Goal: Task Accomplishment & Management: Use online tool/utility

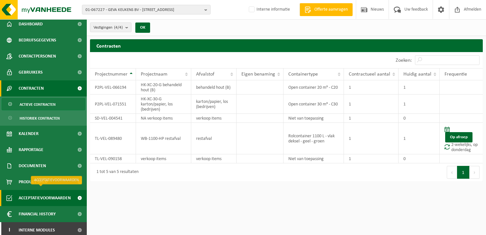
scroll to position [22, 0]
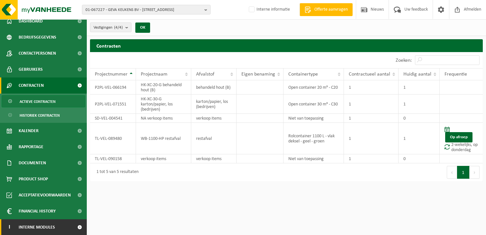
click at [35, 226] on span "Interne modules" at bounding box center [37, 227] width 36 height 16
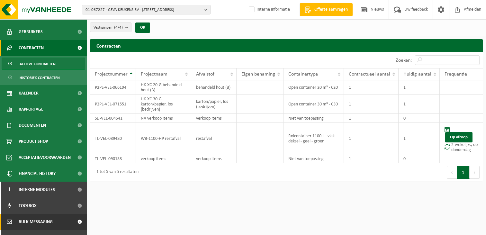
scroll to position [86, 0]
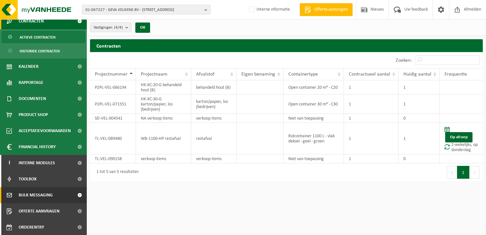
click at [39, 192] on span "Bulk Messaging" at bounding box center [36, 195] width 34 height 16
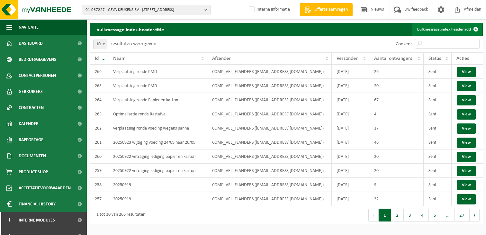
click at [438, 27] on link "bulkmessage.index.header.add" at bounding box center [447, 29] width 70 height 13
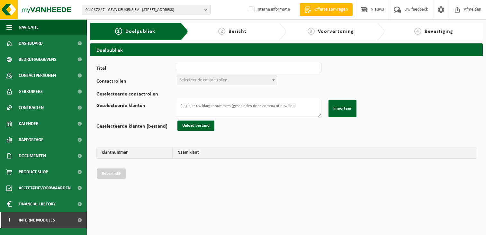
click at [194, 69] on input "Titel" at bounding box center [249, 68] width 145 height 10
click at [203, 68] on input "Titel" at bounding box center [249, 68] width 145 height 10
type input "Verplaatsing ronde Papier en"
click at [372, 65] on div "Titel Verplaatsing ronde Papier en Contactrollen Verantwoordelijke ophalingen (…" at bounding box center [286, 121] width 380 height 116
click at [36, 218] on span "Interne modules" at bounding box center [37, 220] width 36 height 16
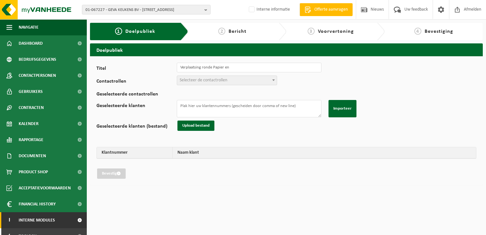
scroll to position [57, 0]
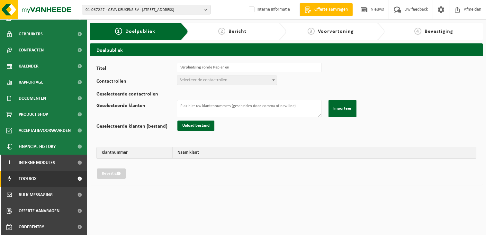
click at [28, 181] on span "Toolbox" at bounding box center [28, 179] width 18 height 16
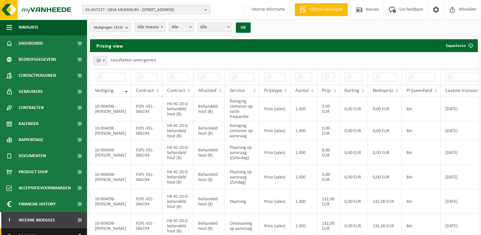
scroll to position [57, 0]
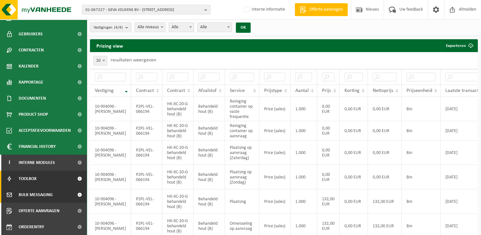
click at [32, 191] on span "Bulk Messaging" at bounding box center [36, 195] width 34 height 16
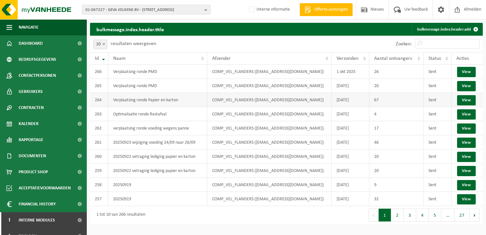
click at [142, 100] on td "Verplaatsing ronde Papier en karton" at bounding box center [157, 100] width 99 height 14
click at [471, 99] on link "View" at bounding box center [466, 100] width 19 height 10
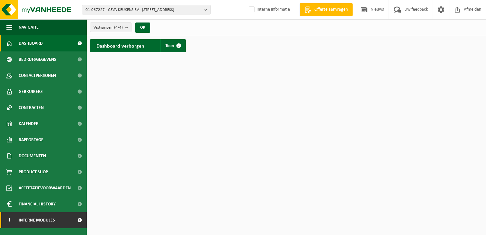
click at [33, 219] on span "Interne modules" at bounding box center [37, 220] width 36 height 16
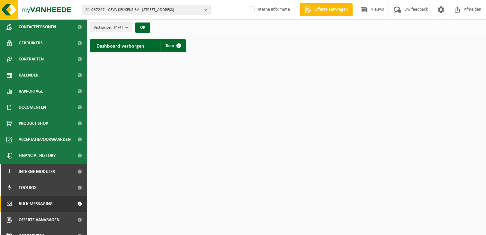
scroll to position [57, 0]
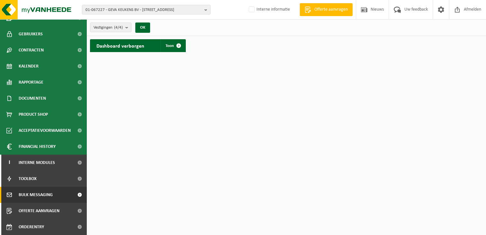
click at [36, 192] on span "Bulk Messaging" at bounding box center [36, 195] width 34 height 16
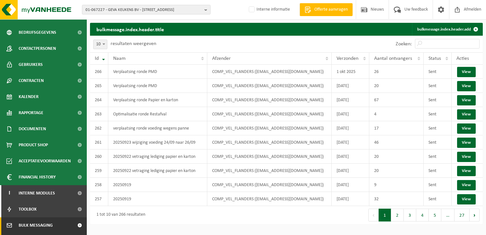
scroll to position [57, 0]
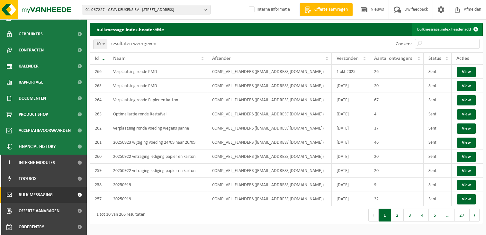
click at [435, 28] on link "bulkmessage.index.header.add" at bounding box center [447, 29] width 70 height 13
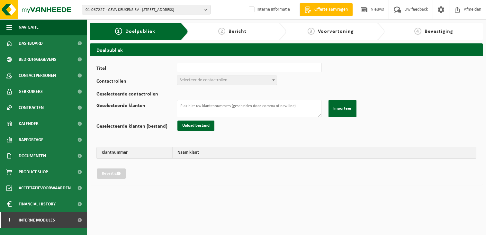
click at [199, 67] on input "Titel" at bounding box center [249, 68] width 145 height 10
click at [201, 69] on input "Titel" at bounding box center [249, 68] width 145 height 10
type input "Verplaatsing ronde Papi"
drag, startPoint x: 375, startPoint y: 74, endPoint x: 358, endPoint y: 75, distance: 16.7
click at [375, 74] on div "Titel Verplaatsing ronde Papi Contactrollen Verantwoordelijke ophalingen (01_CO…" at bounding box center [286, 121] width 380 height 116
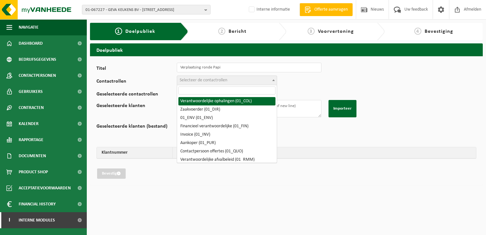
click at [220, 82] on span "Selecteer de contactrollen" at bounding box center [204, 80] width 48 height 5
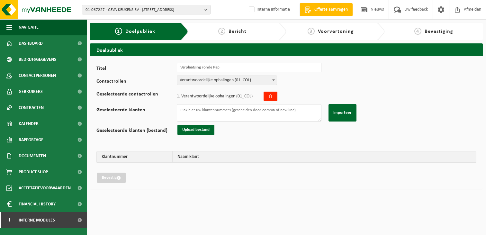
click at [220, 78] on span "Verantwoordelijke ophalingen (01_COL)" at bounding box center [227, 80] width 100 height 9
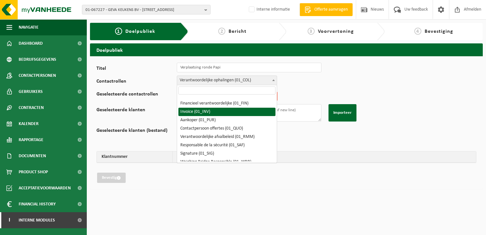
scroll to position [32, 0]
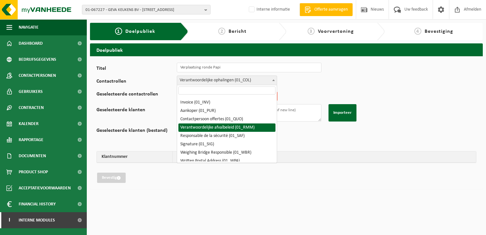
select select "01_RMM"
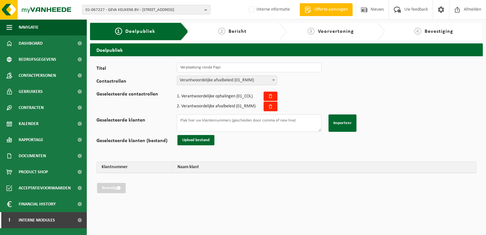
click at [389, 90] on div "Titel Verplaatsing ronde Papi Contactrollen Verantwoordelijke ophalingen (01_CO…" at bounding box center [286, 128] width 380 height 130
click at [207, 125] on textarea "Geselecteerde klanten" at bounding box center [249, 122] width 145 height 17
paste textarea "01-086653 10-971497 10-913921 10-876446 10-967376 10-876449 01-901344 10-847080…"
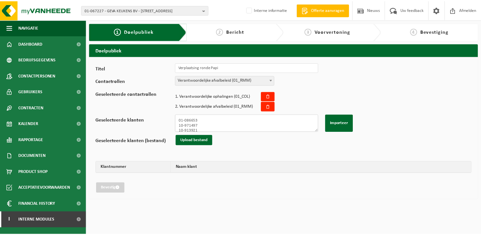
scroll to position [197, 0]
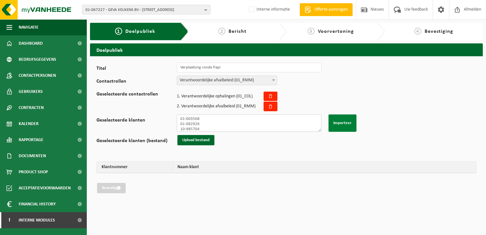
type textarea "01-086653 10-971497 10-913921 10-876446 10-967376 10-876449 01-901344 10-847080…"
click at [342, 122] on button "Importeer" at bounding box center [342, 122] width 28 height 17
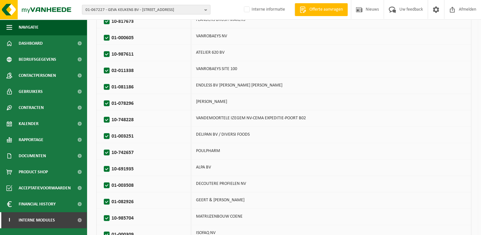
scroll to position [602, 0]
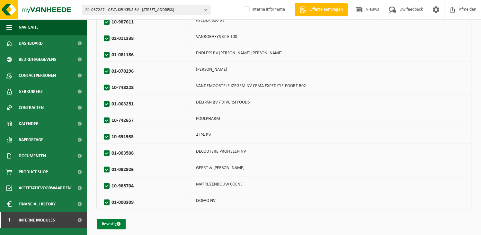
click at [106, 219] on button "Bevestig" at bounding box center [111, 224] width 29 height 10
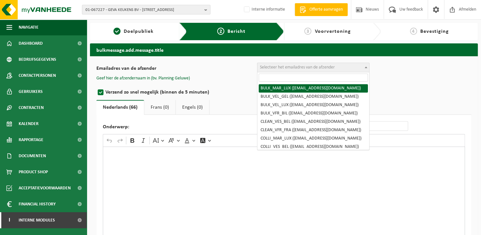
click at [277, 67] on span "Selecteer het emailadres van de afzender" at bounding box center [297, 67] width 75 height 5
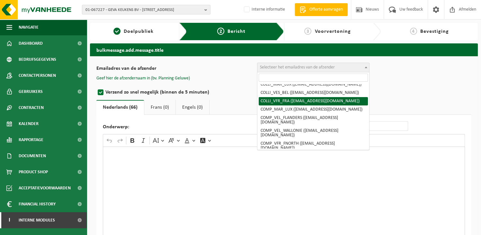
scroll to position [64, 0]
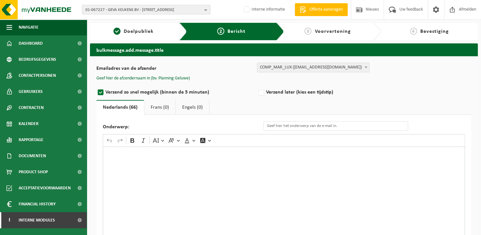
click at [303, 67] on span "COMP_MAR_LUX (planning.messancy@vanheede.com)" at bounding box center [313, 67] width 112 height 9
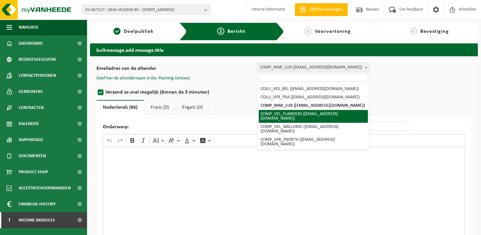
scroll to position [90, 0]
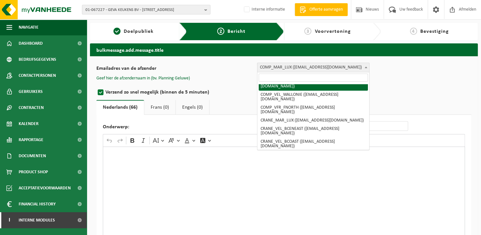
select select "COMP_VEL_FLANDERS"
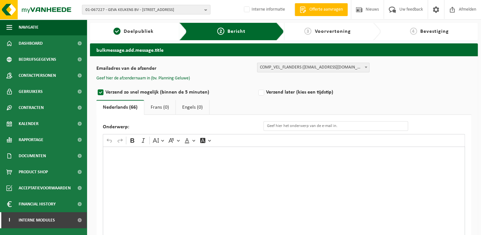
click at [189, 172] on div "Rich Text Editor. Editing area: main. Press Alt+0 for help." at bounding box center [284, 210] width 362 height 128
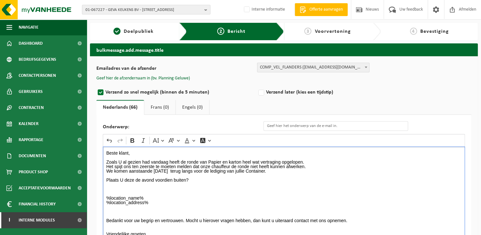
scroll to position [21, 0]
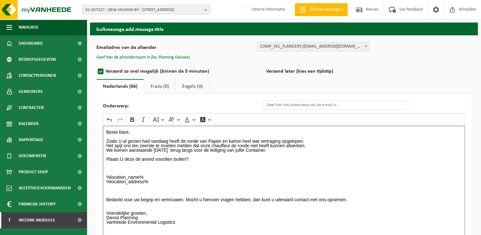
click at [193, 176] on p "Beste klant, Zoals U al gezien had vandaag heeft de ronde van Papier en karton …" at bounding box center [283, 179] width 355 height 99
drag, startPoint x: 200, startPoint y: 149, endPoint x: 153, endPoint y: 148, distance: 47.5
click at [153, 148] on p "Beste klant, Zoals U al gezien had vandaag heeft de ronde van Papier en karton …" at bounding box center [283, 179] width 355 height 99
drag, startPoint x: 192, startPoint y: 148, endPoint x: 154, endPoint y: 147, distance: 38.2
click at [154, 147] on p "Beste klant, Zoals U al gezien had vandaag heeft de ronde van Papier en karton …" at bounding box center [283, 179] width 355 height 99
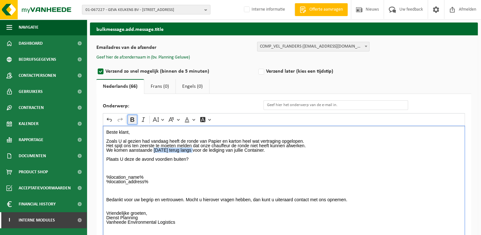
click at [132, 119] on icon "Editor toolbar" at bounding box center [132, 119] width 6 height 6
click at [215, 171] on p "Beste klant, Zoals U al gezien had vandaag heeft de ronde van Papier en karton …" at bounding box center [283, 179] width 355 height 99
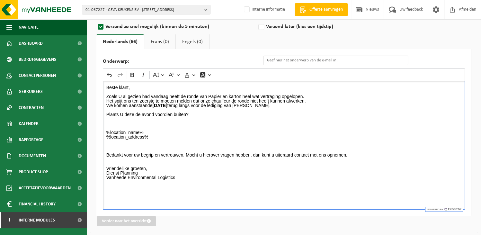
scroll to position [66, 0]
click at [135, 112] on p "Beste klant, Zoals U al gezien had vandaag heeft de ronde van Papier en karton …" at bounding box center [283, 134] width 355 height 99
drag, startPoint x: 195, startPoint y: 111, endPoint x: 200, endPoint y: 113, distance: 6.1
click at [200, 113] on p "Beste klant, Zoals U al gezien had vandaag heeft de ronde van Papier en karton …" at bounding box center [283, 134] width 355 height 99
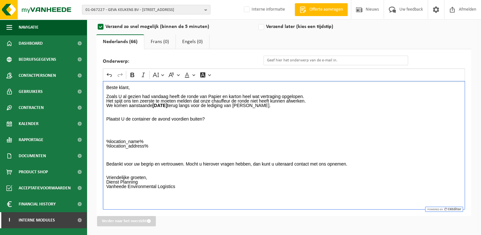
click at [189, 144] on p "%location_name% %location_address% Bedankt voor uw begrip en vertrouwen. Mocht …" at bounding box center [283, 157] width 355 height 72
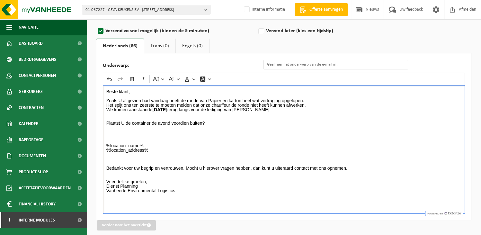
scroll to position [33, 0]
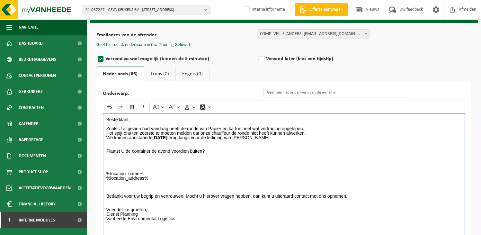
click at [255, 159] on p "%location_name% %location_address% Bedankt voor uw begrip en vertrouwen. Mocht …" at bounding box center [283, 189] width 355 height 72
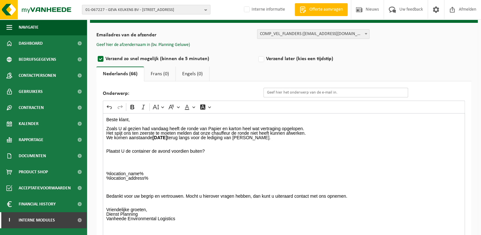
click at [272, 92] on input "Onderwerp:" at bounding box center [335, 93] width 145 height 10
click at [290, 93] on input "Onderwerp:" at bounding box center [335, 93] width 145 height 10
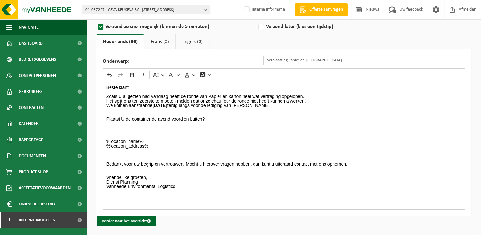
type input "Verplaatsing Papier en Karton"
click at [211, 137] on p "⁠⁠⁠⁠⁠⁠⁠ %location_name% %location_address% Bedankt voor uw begrip en vertrouwen…" at bounding box center [283, 157] width 355 height 72
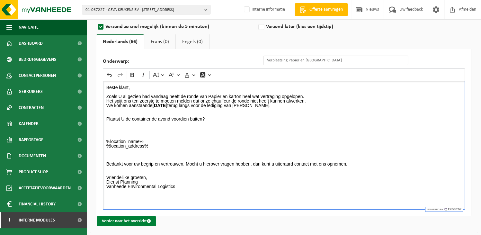
click at [122, 219] on button "Verder naar het overzicht" at bounding box center [126, 221] width 59 height 10
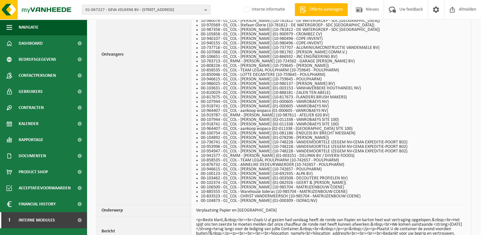
scroll to position [462, 0]
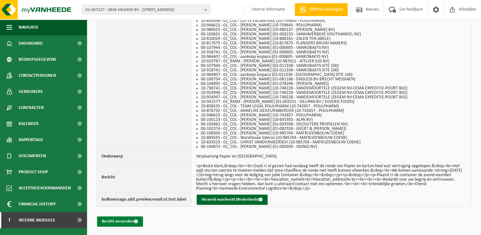
click at [118, 221] on button "Bericht verzenden" at bounding box center [120, 221] width 46 height 10
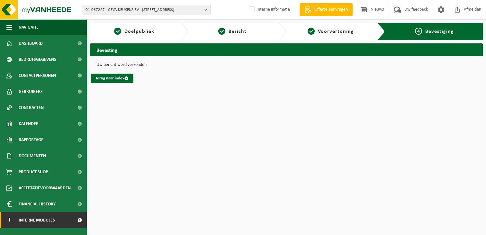
click at [40, 218] on span "Interne modules" at bounding box center [37, 220] width 36 height 16
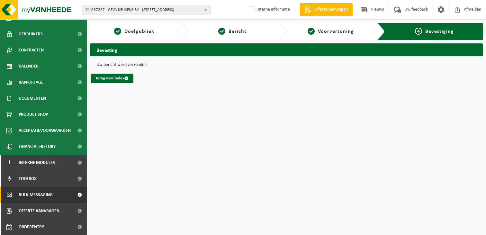
click at [39, 197] on span "Bulk Messaging" at bounding box center [36, 195] width 34 height 16
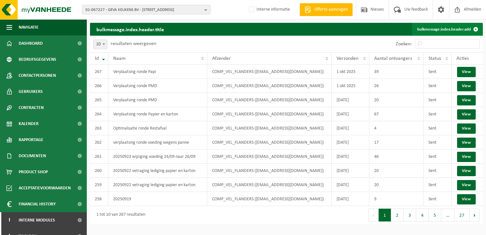
click at [429, 29] on link "bulkmessage.index.header.add" at bounding box center [447, 29] width 70 height 13
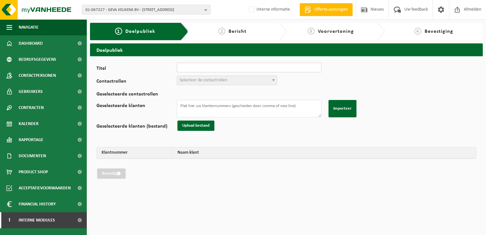
click at [202, 67] on input "Titel" at bounding box center [249, 68] width 145 height 10
type input "Vetraging Ronde Restafval"
click at [198, 79] on span "Selecteer de contactrollen" at bounding box center [204, 80] width 48 height 5
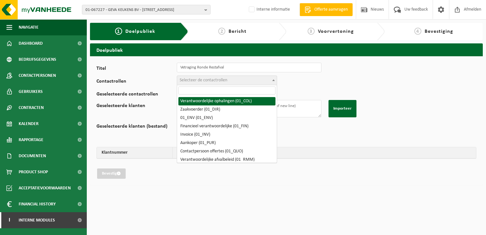
drag, startPoint x: 209, startPoint y: 103, endPoint x: 206, endPoint y: 75, distance: 28.1
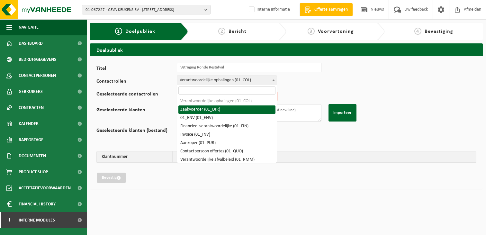
click at [202, 79] on span "Verantwoordelijke ophalingen (01_COL)" at bounding box center [227, 80] width 100 height 9
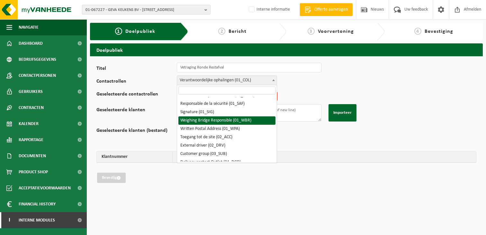
scroll to position [32, 0]
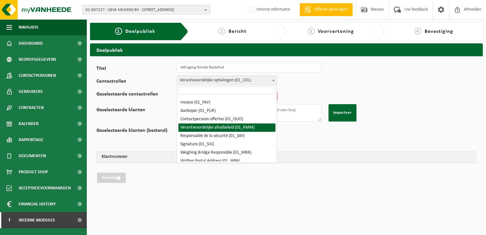
select select "01_RMM"
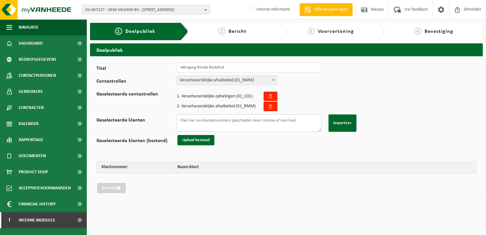
click at [212, 122] on textarea "Geselecteerde klanten" at bounding box center [249, 122] width 145 height 17
click at [189, 122] on textarea "Geselecteerde klanten" at bounding box center [249, 122] width 145 height 17
paste textarea "02-010735 10-920728 10-926914 01-050458 01-902200 10-884696 10-884696"
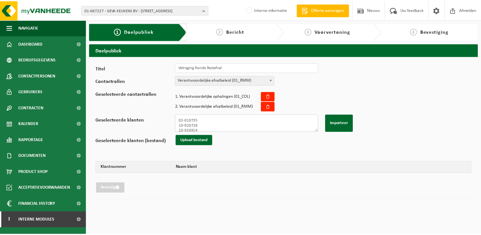
scroll to position [26, 0]
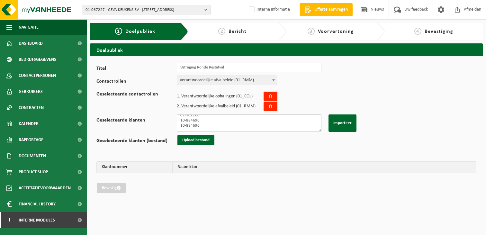
type textarea "02-010735 10-920728 10-926914 01-050458 01-902200 10-884696 10-884696"
click at [171, 206] on html "01-067227 - GEVA KEUKENS BV - 8530 HARELBEKE, KORTRIJKSESTEENWEG 57 01-067227 -…" at bounding box center [243, 117] width 486 height 235
click at [157, 199] on div "Doelpubliek Titel Vetraging Ronde Restafval Contactrollen Verantwoordelijke oph…" at bounding box center [286, 122] width 399 height 159
click at [346, 123] on button "Importeer" at bounding box center [342, 122] width 28 height 17
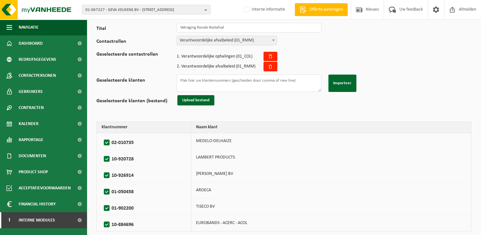
scroll to position [64, 0]
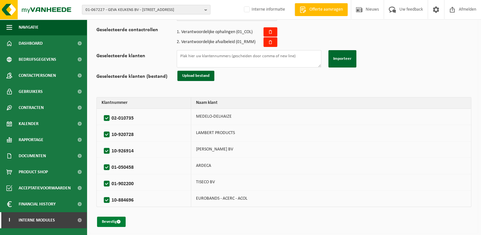
click at [107, 220] on button "Bevestig" at bounding box center [111, 221] width 29 height 10
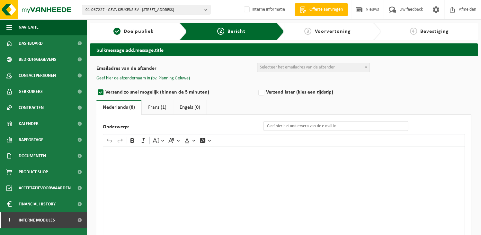
click at [224, 171] on div "Rich Text Editor. Editing area: main. Press Alt+0 for help." at bounding box center [284, 210] width 362 height 128
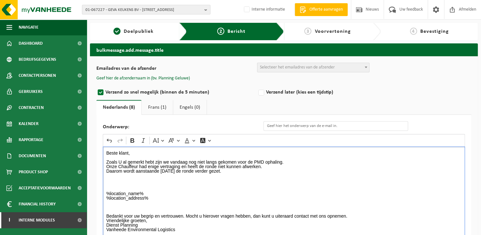
scroll to position [8, 0]
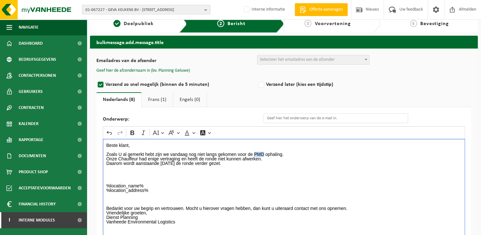
drag, startPoint x: 262, startPoint y: 152, endPoint x: 255, endPoint y: 154, distance: 7.6
click at [255, 154] on p "Beste klant, Zoals U al gemerkt hebt zijn we vandaag nog niet langs gekomen voo…" at bounding box center [283, 176] width 355 height 67
click at [192, 170] on p "Beste klant, Zoals U al gemerkt hebt zijn we vandaag nog niet langs gekomen voo…" at bounding box center [283, 176] width 355 height 67
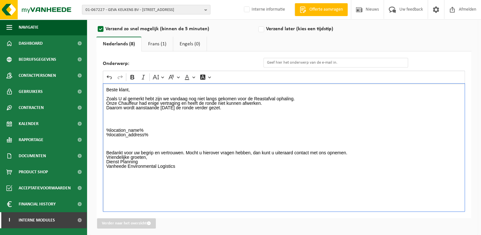
scroll to position [66, 0]
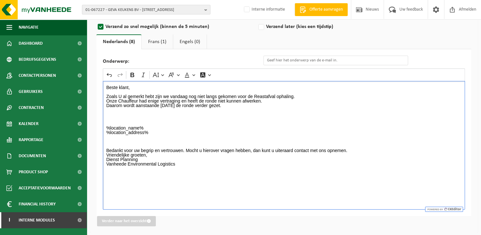
click at [175, 123] on p "Beste klant, Zoals U al gemerkt hebt zijn we vandaag nog niet langs gekomen voo…" at bounding box center [283, 118] width 355 height 67
click at [133, 116] on p "Beste klant, Zoals U al gemerkt hebt zijn we vandaag nog niet langs gekomen voo…" at bounding box center [283, 118] width 355 height 67
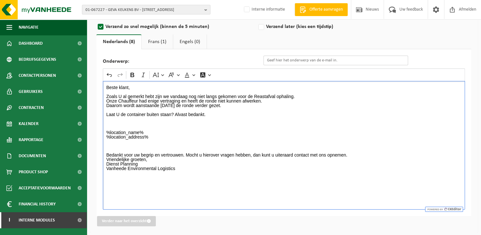
click at [277, 59] on input "Onderwerp:" at bounding box center [335, 61] width 145 height 10
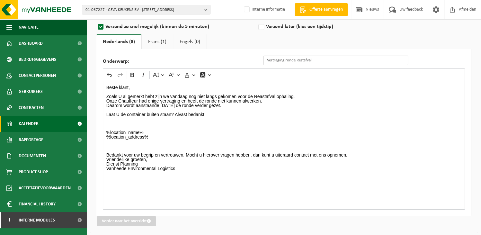
type input "Vertraging ronde Restafval"
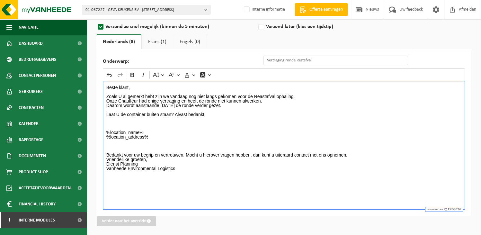
click at [260, 95] on p "Beste klant, Zoals U al gemerkt hebt zijn we vandaag nog niet langs gekomen voo…" at bounding box center [283, 100] width 355 height 31
click at [279, 118] on p "%location_name% %location_address% Bedankt voor uw begrip en vertrouwen. Mocht …" at bounding box center [283, 137] width 355 height 40
click at [233, 127] on p "⁠⁠⁠⁠⁠⁠⁠ %location_name% %location_address% Bedankt voor uw begrip en vertrouwen…" at bounding box center [283, 137] width 355 height 40
click at [364, 151] on p "⁠⁠⁠⁠⁠⁠⁠ %location_name% %location_address% Bedankt voor uw begrip en vertrouwen…" at bounding box center [283, 137] width 355 height 40
drag, startPoint x: 175, startPoint y: 113, endPoint x: 205, endPoint y: 114, distance: 30.2
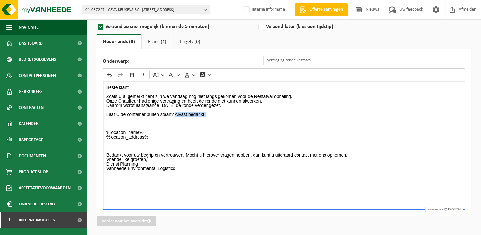
click at [205, 114] on p "Beste klant, Zoals U al gemerkt hebt zijn we vandaag nog niet langs gekomen voo…" at bounding box center [283, 100] width 355 height 31
click at [359, 157] on p "Vriendelijke groeten, Dienst Planning Vanheede Environmental Logistics" at bounding box center [283, 166] width 355 height 18
drag, startPoint x: 353, startPoint y: 148, endPoint x: 354, endPoint y: 153, distance: 4.9
click at [354, 148] on p "%location_name% %location_address% Bedankt voor uw begrip en vertrouwen. Mocht …" at bounding box center [283, 137] width 355 height 40
click at [358, 156] on p "%location_name% %location_address% ⁠⁠⁠⁠⁠⁠⁠ Bedankt voor uw begrip en vertrouwen…" at bounding box center [283, 137] width 355 height 40
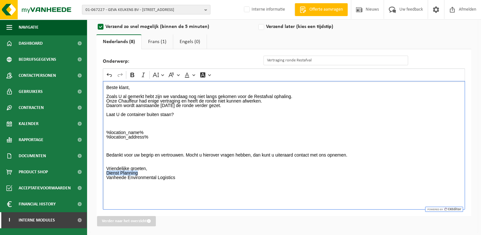
drag, startPoint x: 141, startPoint y: 171, endPoint x: 100, endPoint y: 171, distance: 40.8
click at [100, 171] on div "Onderwerp: Vertraging ronde Restafval Rich Text Editor Undo Redo Bold Italic Fo…" at bounding box center [283, 132] width 375 height 167
click at [130, 74] on icon "Editor toolbar" at bounding box center [132, 75] width 6 height 6
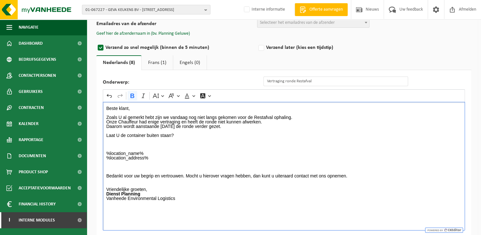
scroll to position [33, 0]
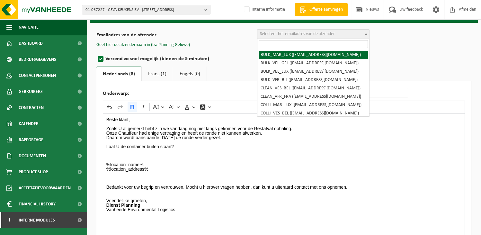
click at [294, 34] on span "Selecteer het emailadres van de afzender" at bounding box center [297, 33] width 75 height 5
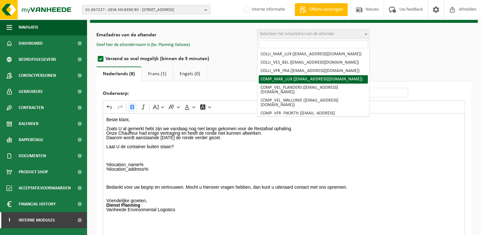
scroll to position [64, 0]
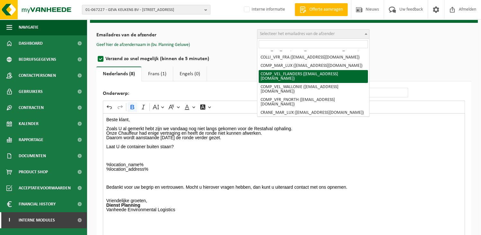
select select "COMP_VEL_FLANDERS"
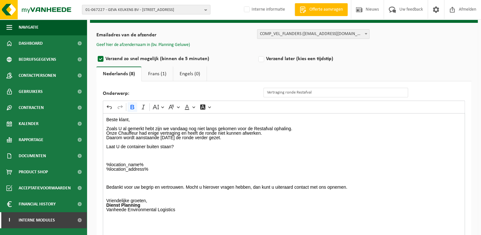
click at [166, 44] on button "Geef hier de afzendernaam in (bv. Planning Geluwe)" at bounding box center [142, 45] width 93 height 6
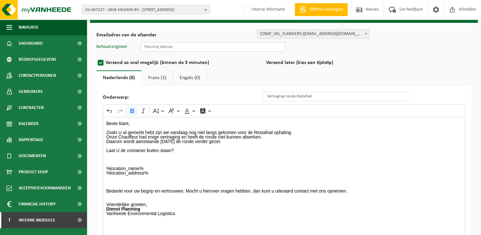
click at [170, 45] on input "text" at bounding box center [213, 47] width 145 height 10
type input "Planning Geluwe"
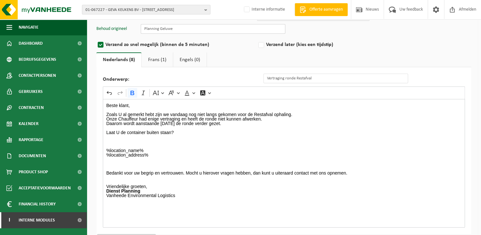
scroll to position [66, 0]
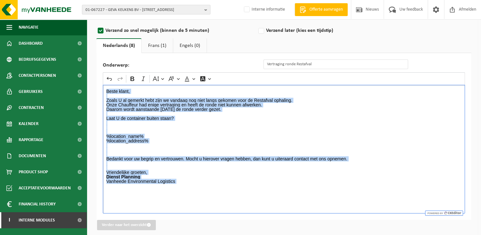
drag, startPoint x: 182, startPoint y: 183, endPoint x: 102, endPoint y: 90, distance: 123.0
click at [102, 90] on div "Onderwerp: Vertraging ronde Restafval Rich Text Editor Undo Redo Bold Italic Fo…" at bounding box center [283, 136] width 375 height 167
copy div "Beste klant, Zoals U al gemerkt hebt zijn we vandaag nog niet langs gekomen voo…"
click at [158, 42] on link "Frans (1)" at bounding box center [157, 45] width 31 height 15
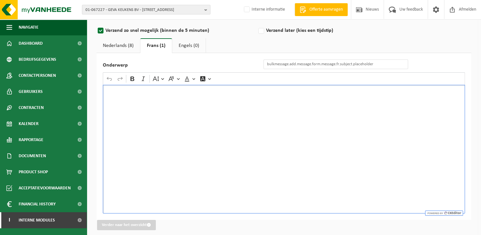
click at [123, 104] on div "Rich Text Editor. Editing area: main. Press Alt+0 for help." at bounding box center [284, 149] width 362 height 128
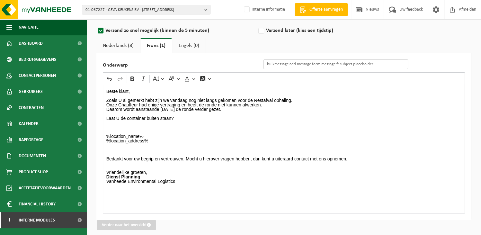
click at [288, 63] on input "Onderwerp" at bounding box center [335, 64] width 145 height 10
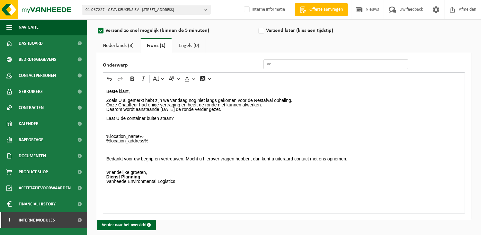
type input "v"
type input "Vertraging ronde Restafval"
click at [117, 41] on link "Nederlands (8)" at bounding box center [118, 45] width 44 height 15
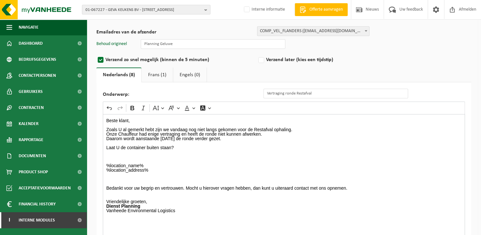
scroll to position [70, 0]
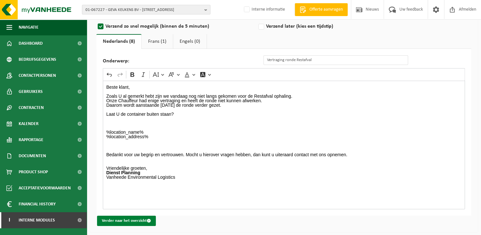
click at [131, 219] on button "Verder naar het overzicht" at bounding box center [126, 220] width 59 height 10
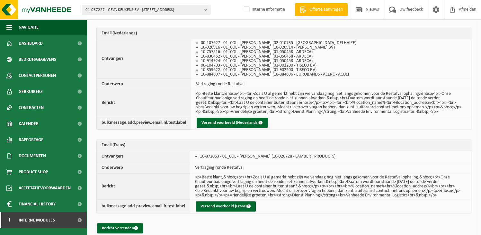
scroll to position [136, 0]
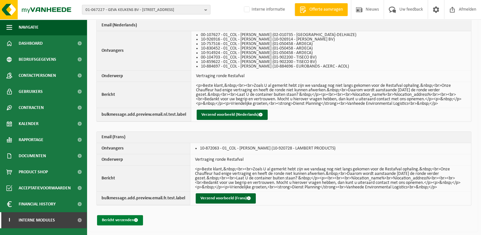
click at [114, 219] on button "Bericht verzenden" at bounding box center [120, 220] width 46 height 10
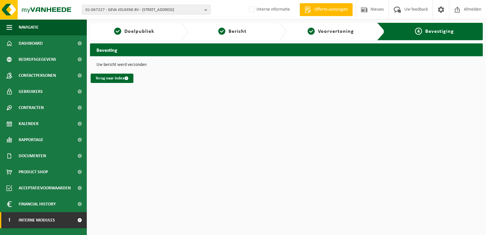
click at [73, 222] on span at bounding box center [79, 220] width 14 height 16
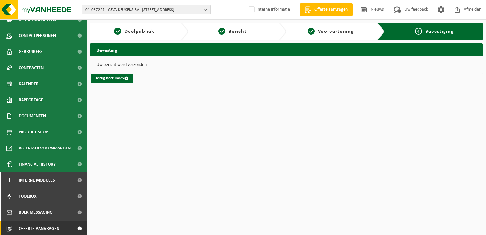
scroll to position [57, 0]
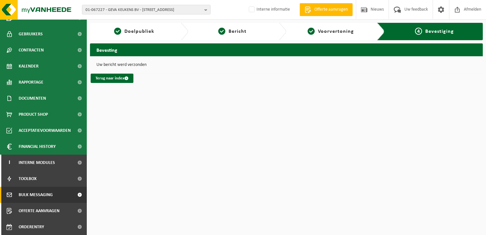
click at [42, 192] on span "Bulk Messaging" at bounding box center [36, 195] width 34 height 16
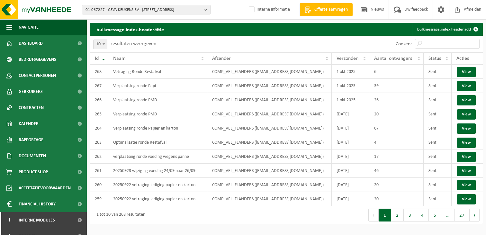
click at [442, 22] on div "bulkmessage.index.header.title bulkmessage.index.header.add Even geduld. Door d…" at bounding box center [243, 113] width 486 height 227
click at [441, 27] on link "bulkmessage.index.header.add" at bounding box center [447, 29] width 70 height 13
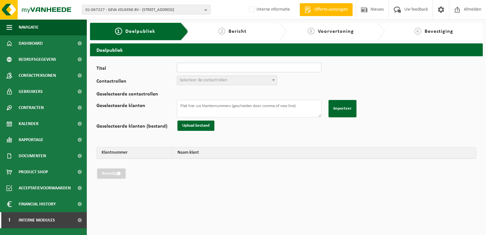
click at [215, 68] on input "Titel" at bounding box center [249, 68] width 145 height 10
type input "Vetraging Ronde Restafval"
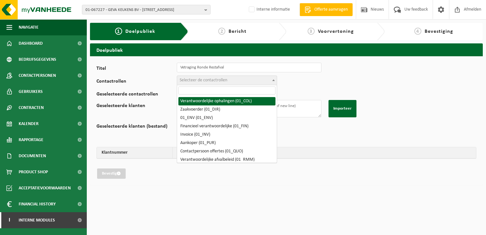
click at [214, 76] on span "Selecteer de contactrollen" at bounding box center [227, 80] width 100 height 9
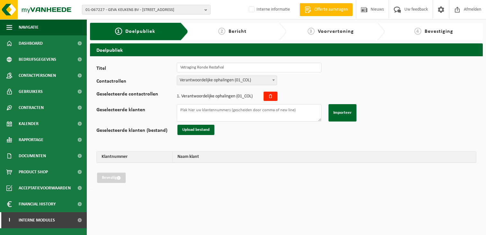
click at [220, 80] on span "Verantwoordelijke ophalingen (01_COL)" at bounding box center [227, 80] width 100 height 9
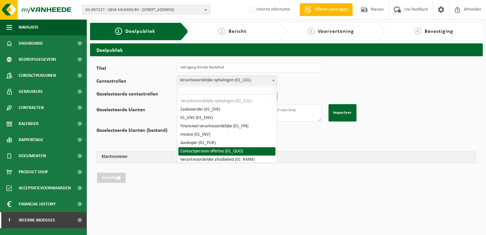
scroll to position [32, 0]
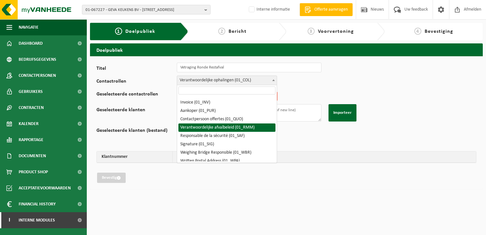
select select "01_RMM"
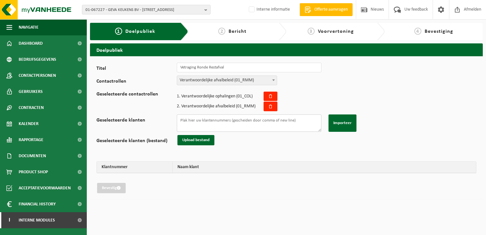
click at [192, 119] on textarea "Geselecteerde klanten" at bounding box center [249, 122] width 145 height 17
click at [283, 123] on textarea "Geselecteerde klanten" at bounding box center [249, 122] width 145 height 17
paste textarea "10-830934 01-092785 10-691370 01-002400 10-943298 10-943275 10-964752 10-974800…"
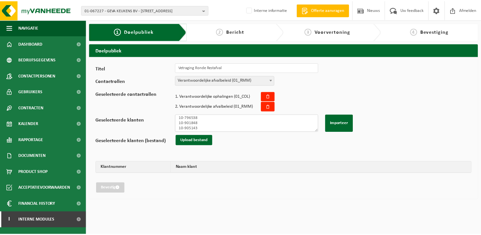
scroll to position [85, 0]
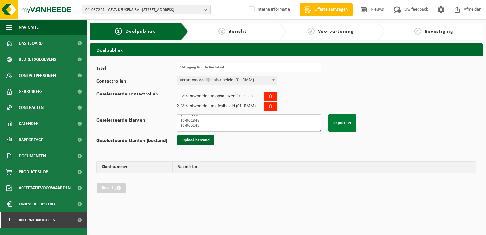
type textarea "10-830934 01-092785 10-691370 01-002400 10-943298 10-943275 10-964752 10-974800…"
click at [343, 118] on button "Importeer" at bounding box center [342, 122] width 28 height 17
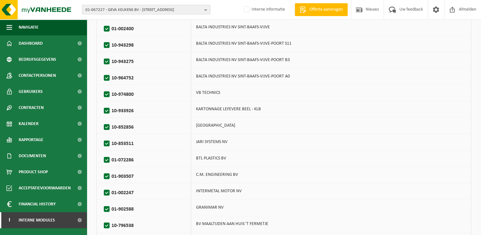
scroll to position [260, 0]
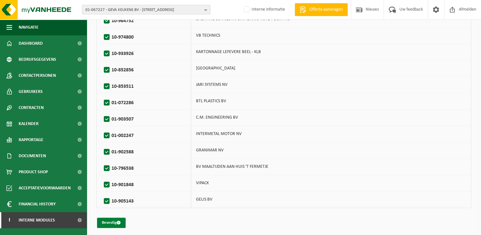
click at [110, 221] on button "Bevestig" at bounding box center [111, 222] width 29 height 10
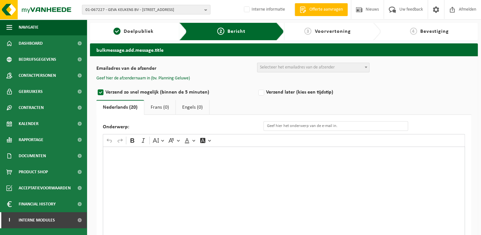
click at [138, 187] on div "Rich Text Editor. Editing area: main. Press Alt+0 for help." at bounding box center [284, 210] width 362 height 128
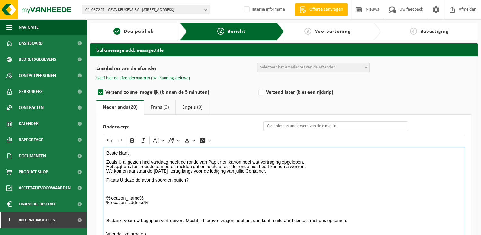
scroll to position [21, 0]
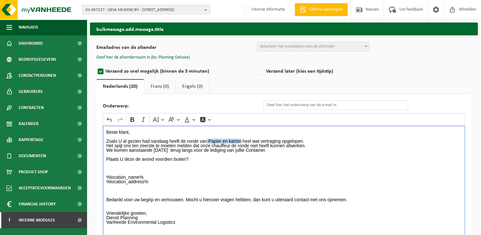
drag, startPoint x: 241, startPoint y: 140, endPoint x: 207, endPoint y: 139, distance: 33.7
click at [207, 139] on p "Beste klant, Zoals U al gezien had vandaag heeft de ronde van Papier en karton …" at bounding box center [283, 179] width 355 height 99
click at [207, 140] on p "Beste klant, Zoals U al gezien had vandaag heeft de ronde vanRestafval heel wat…" at bounding box center [283, 179] width 355 height 99
click at [205, 161] on p "Beste klant, Zoals U al gezien had vandaag heeft de ronde van Restafval heel wa…" at bounding box center [283, 179] width 355 height 99
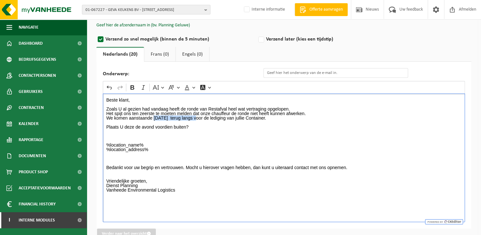
drag, startPoint x: 200, startPoint y: 117, endPoint x: 154, endPoint y: 117, distance: 46.9
click at [154, 117] on p "Beste klant, Zoals U al gezien had vandaag heeft de ronde van Restafval heel wa…" at bounding box center [283, 147] width 355 height 99
drag, startPoint x: 197, startPoint y: 146, endPoint x: 197, endPoint y: 136, distance: 10.0
click at [197, 139] on p "Beste klant, Zoals U al gezien had vandaag heeft de ronde van Restafval heel wa…" at bounding box center [283, 147] width 355 height 99
drag, startPoint x: 191, startPoint y: 117, endPoint x: 154, endPoint y: 115, distance: 37.3
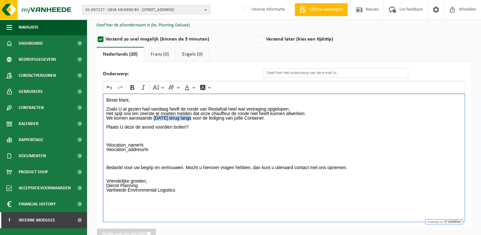
click at [154, 115] on p "Beste klant, Zoals U al gezien had vandaag heeft de ronde van Restafval heel wa…" at bounding box center [283, 147] width 355 height 99
click at [131, 90] on icon "Editor toolbar" at bounding box center [132, 87] width 6 height 6
click at [214, 145] on p "Beste klant, Zoals U al gezien had vandaag heeft de ronde van Restafval heel wa…" at bounding box center [283, 147] width 355 height 99
drag, startPoint x: 139, startPoint y: 186, endPoint x: 103, endPoint y: 185, distance: 35.7
click at [103, 185] on div "Beste klant, Zoals U al gezien had vandaag heeft de ronde van Restafval heel wa…" at bounding box center [284, 157] width 362 height 128
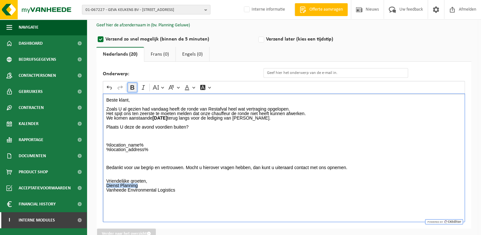
drag, startPoint x: 134, startPoint y: 84, endPoint x: 174, endPoint y: 174, distance: 98.6
click at [134, 84] on icon "Editor toolbar" at bounding box center [132, 87] width 6 height 6
click at [202, 212] on div "Beste klant, Zoals U al gezien had vandaag heeft de ronde van Restafval heel wa…" at bounding box center [284, 157] width 362 height 128
click at [278, 72] on input "Onderwerp:" at bounding box center [335, 73] width 145 height 10
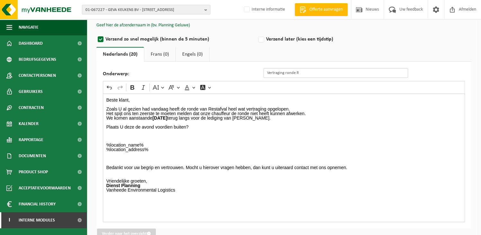
type input "Vertraging ronde Restafval"
click at [277, 149] on p "Beste klant, Zoals U al gezien had vandaag heeft de ronde van Restafval heel wa…" at bounding box center [283, 147] width 355 height 99
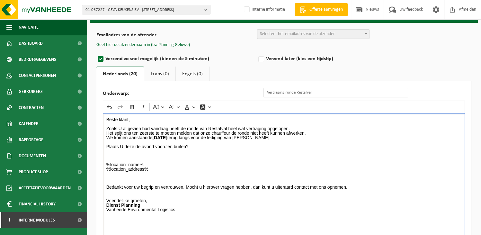
scroll to position [0, 0]
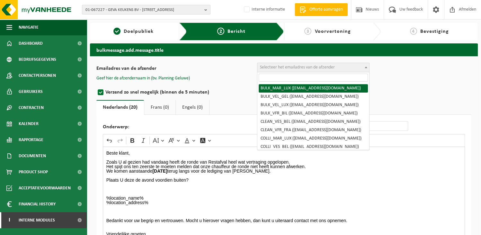
click at [291, 64] on span "Selecteer het emailadres van de afzender" at bounding box center [313, 67] width 112 height 9
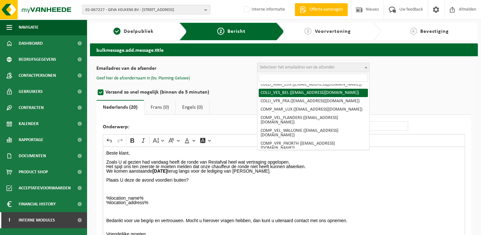
scroll to position [64, 0]
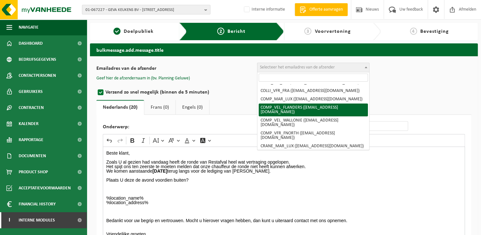
select select "COMP_VEL_FLANDERS"
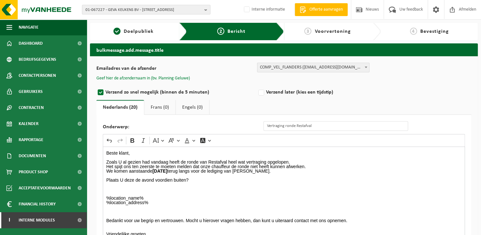
click at [162, 75] on button "Geef hier de afzendernaam in (bv. Planning Geluwe)" at bounding box center [142, 78] width 93 height 6
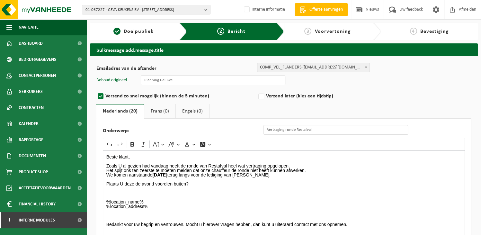
click at [162, 81] on input "text" at bounding box center [213, 80] width 145 height 10
type input "Planning Geluwe"
click at [388, 101] on div "Emailadres van de afzender BULK_MAR_LUX (planning.messancy@vanheede.com) BULK_V…" at bounding box center [283, 174] width 375 height 223
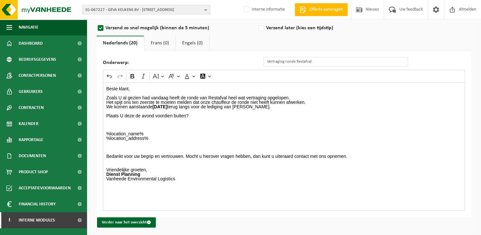
scroll to position [70, 0]
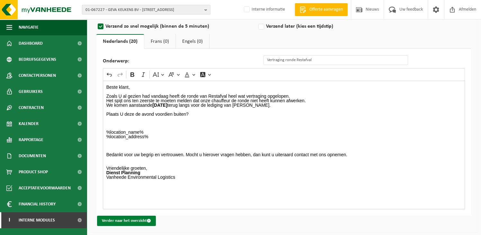
click at [119, 220] on button "Verder naar het overzicht" at bounding box center [126, 220] width 59 height 10
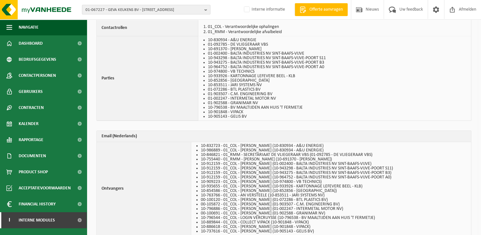
scroll to position [161, 0]
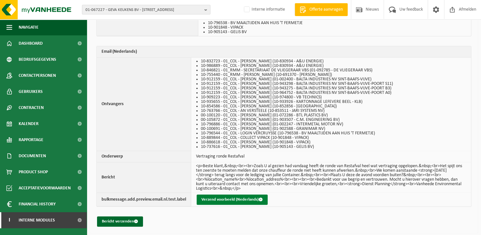
click at [221, 198] on button "Verzend voorbeeld (Nederlands)" at bounding box center [232, 199] width 71 height 10
click at [127, 220] on button "Bericht verzenden" at bounding box center [120, 221] width 46 height 10
